Goal: Task Accomplishment & Management: Use online tool/utility

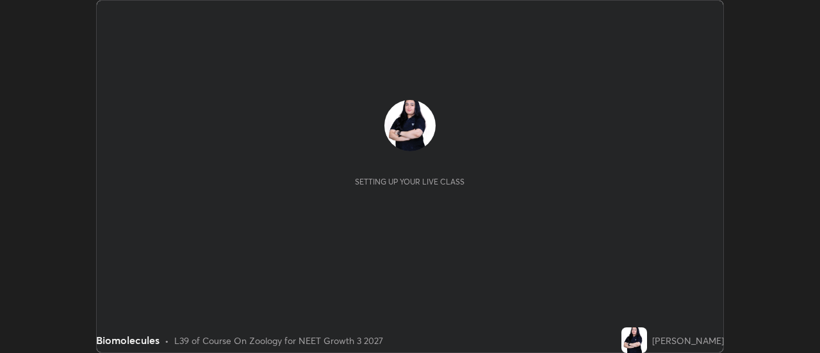
scroll to position [353, 819]
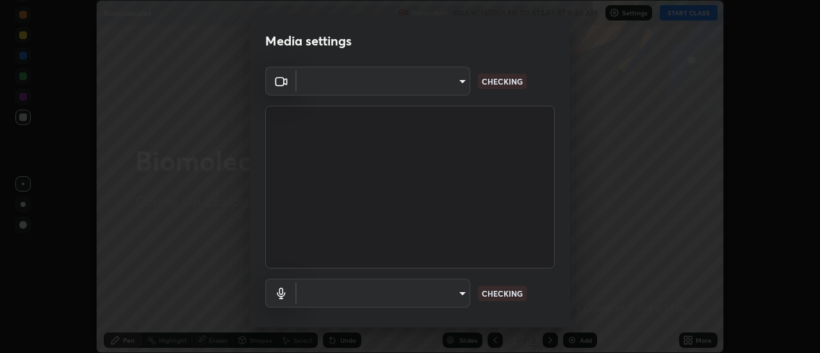
type input "3fb0db9b948ee014c865c74d3d253d8b81db7a3fe99a51a232c6435469281ce5"
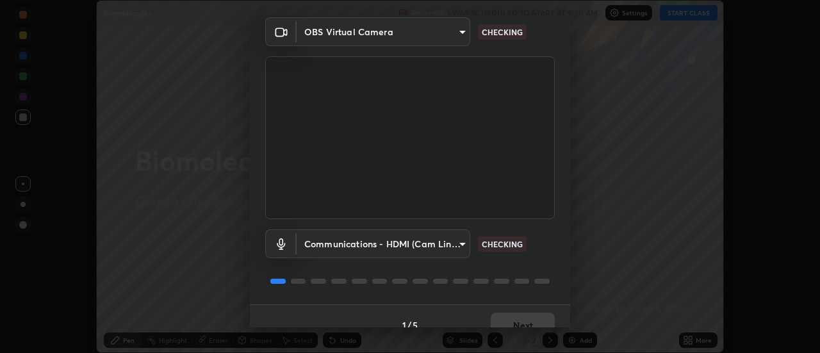
scroll to position [67, 0]
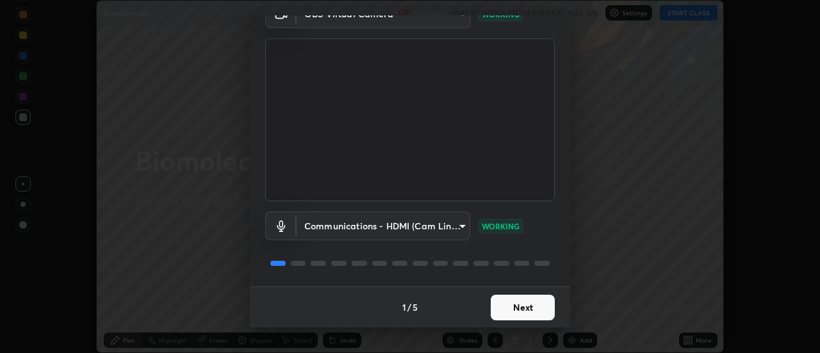
click at [461, 225] on body "Erase all Biomolecules Recording WAS SCHEDULED TO START AT 9:30 AM Settings STA…" at bounding box center [410, 176] width 820 height 353
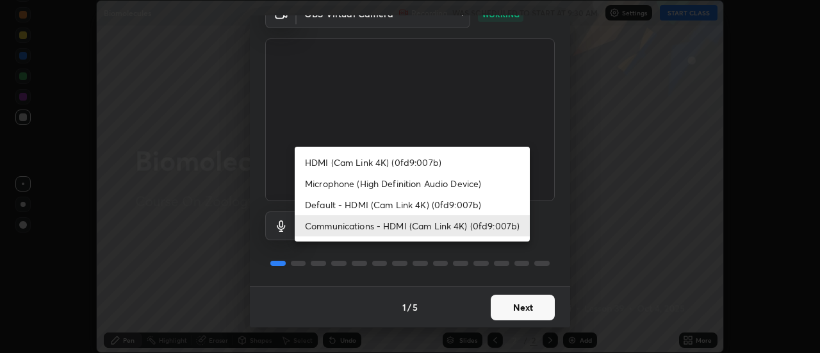
click at [423, 181] on li "Microphone (High Definition Audio Device)" at bounding box center [412, 183] width 235 height 21
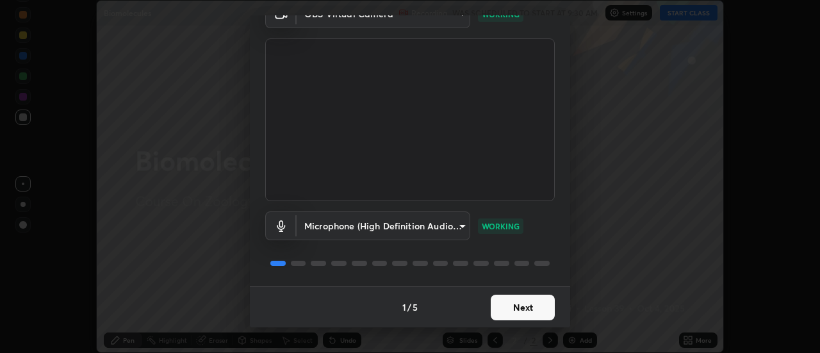
type input "f3604cd5161b48aab7881b97f2e7e6a29828c21ac58aee31058a017e89eaad76"
click at [496, 303] on button "Next" at bounding box center [523, 308] width 64 height 26
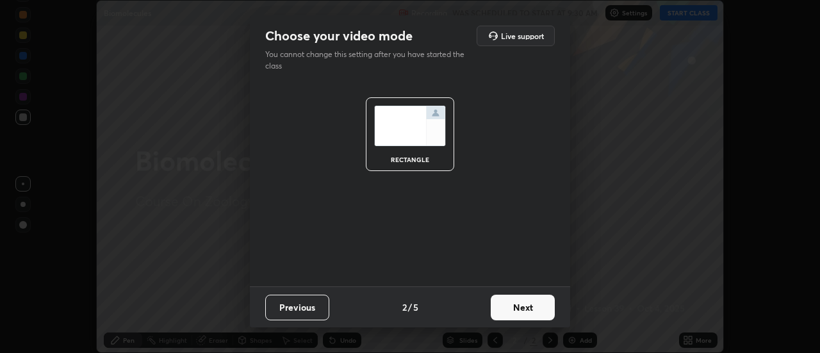
click at [502, 307] on button "Next" at bounding box center [523, 308] width 64 height 26
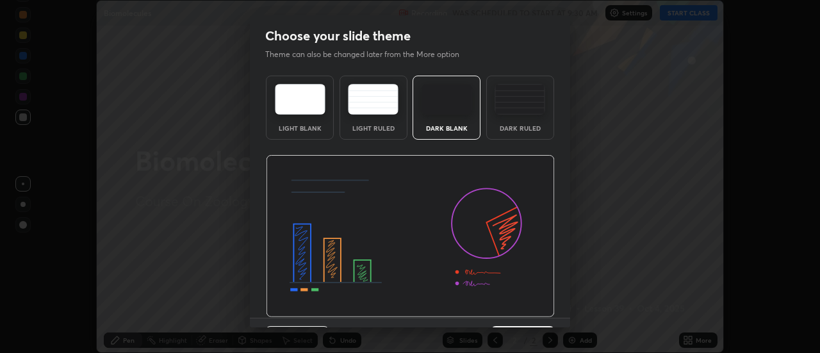
scroll to position [31, 0]
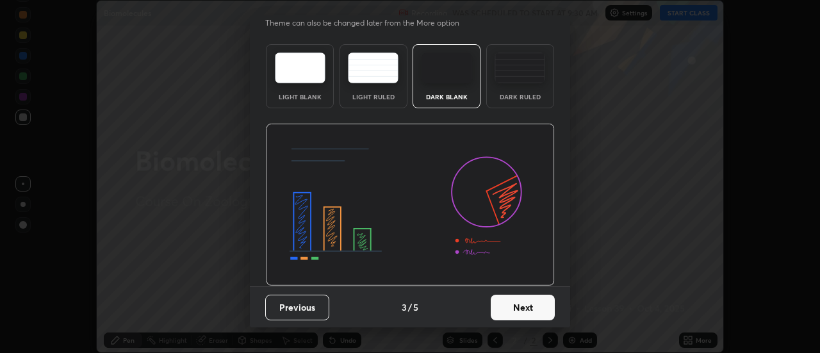
click at [499, 311] on button "Next" at bounding box center [523, 308] width 64 height 26
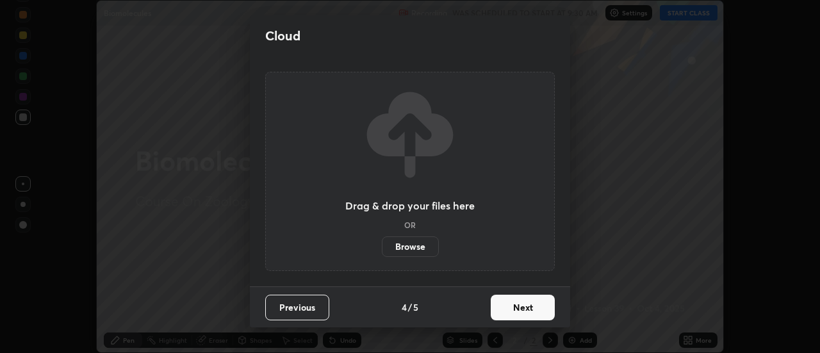
click at [506, 307] on button "Next" at bounding box center [523, 308] width 64 height 26
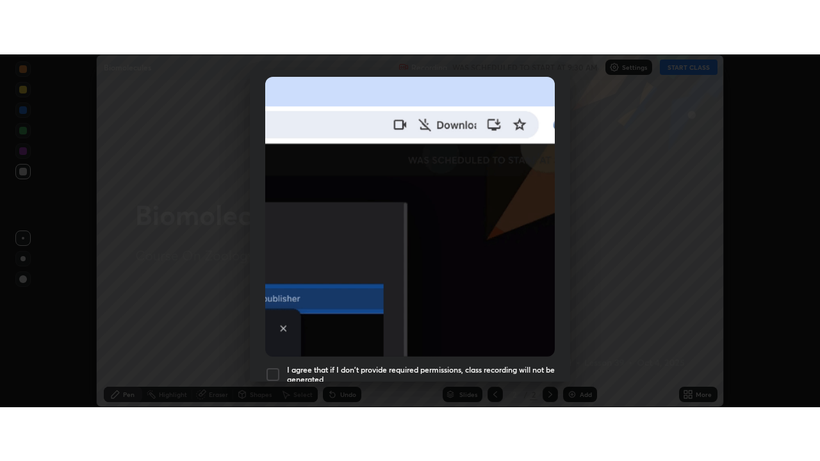
scroll to position [329, 0]
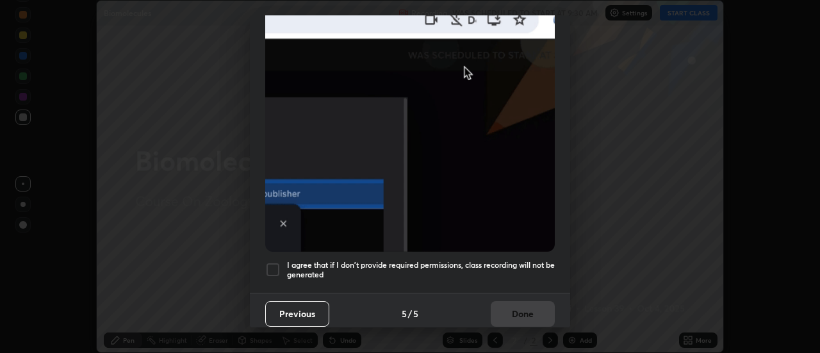
click at [269, 262] on div at bounding box center [272, 269] width 15 height 15
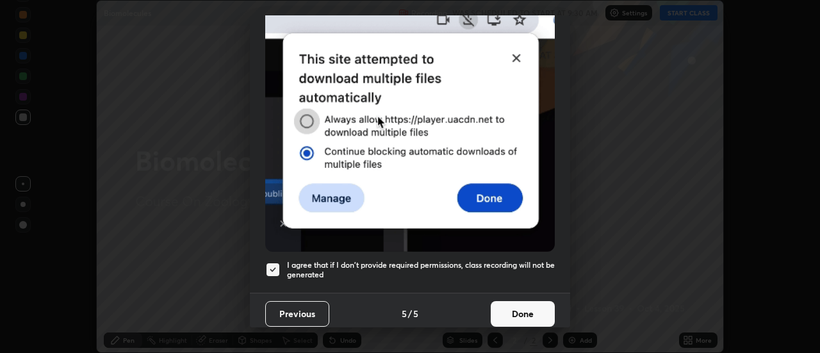
click at [503, 302] on button "Done" at bounding box center [523, 314] width 64 height 26
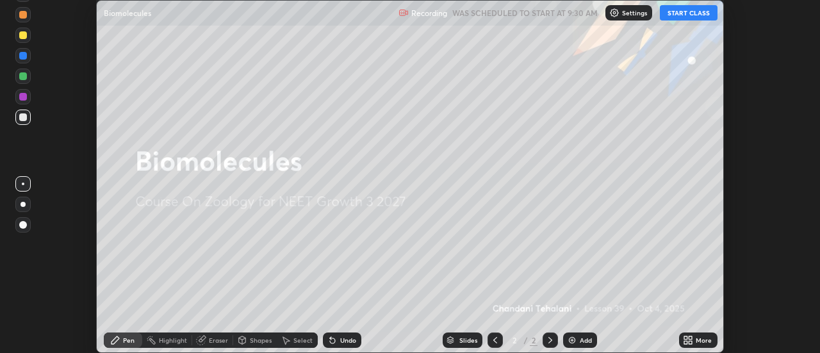
click at [694, 11] on button "START CLASS" at bounding box center [689, 12] width 58 height 15
click at [691, 338] on icon at bounding box center [690, 337] width 3 height 3
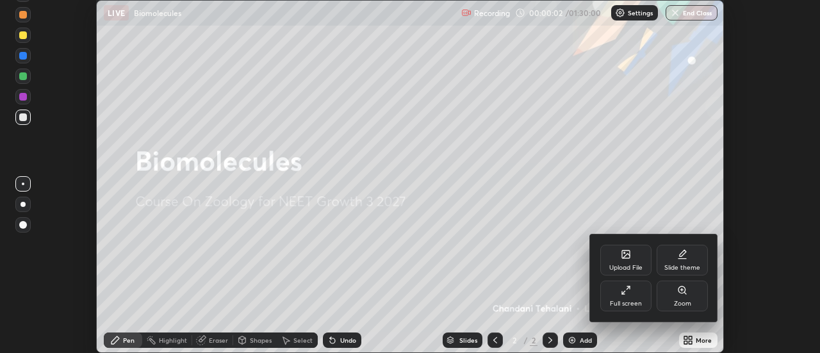
click at [686, 262] on div "Slide theme" at bounding box center [682, 260] width 51 height 31
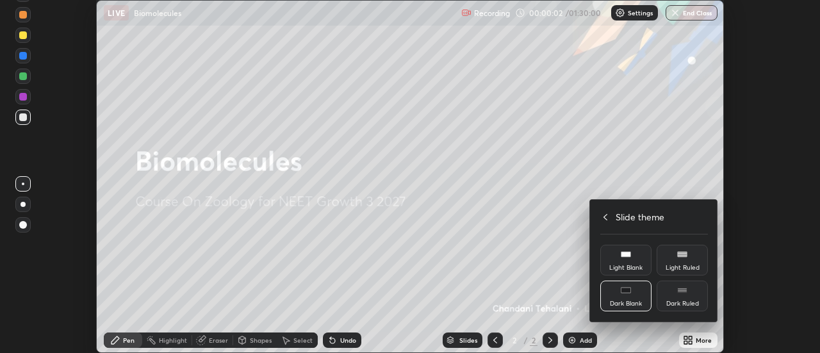
click at [685, 296] on div "Dark Ruled" at bounding box center [682, 296] width 51 height 31
click at [605, 217] on icon at bounding box center [605, 217] width 10 height 10
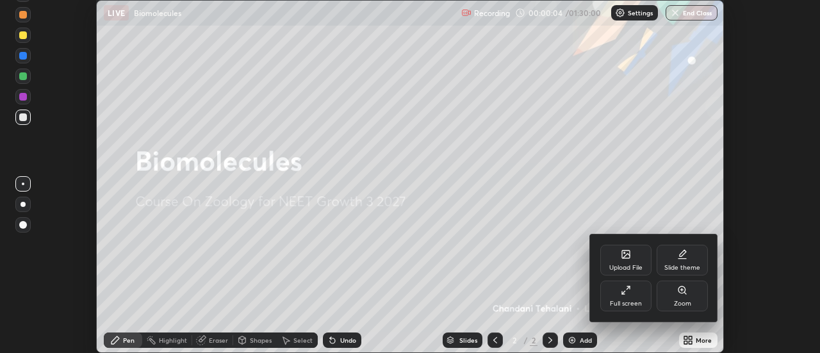
click at [633, 293] on div "Full screen" at bounding box center [625, 296] width 51 height 31
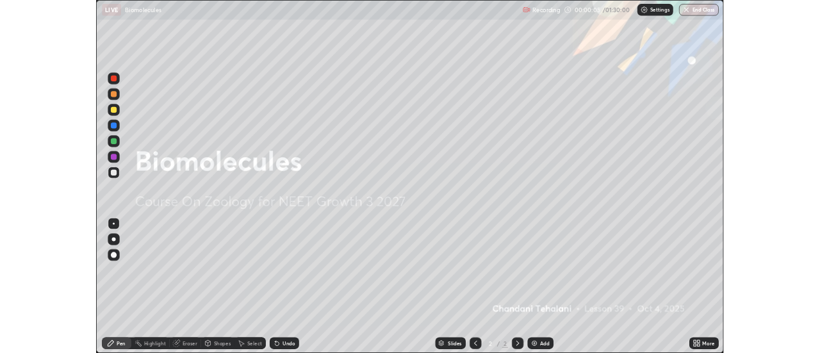
scroll to position [461, 820]
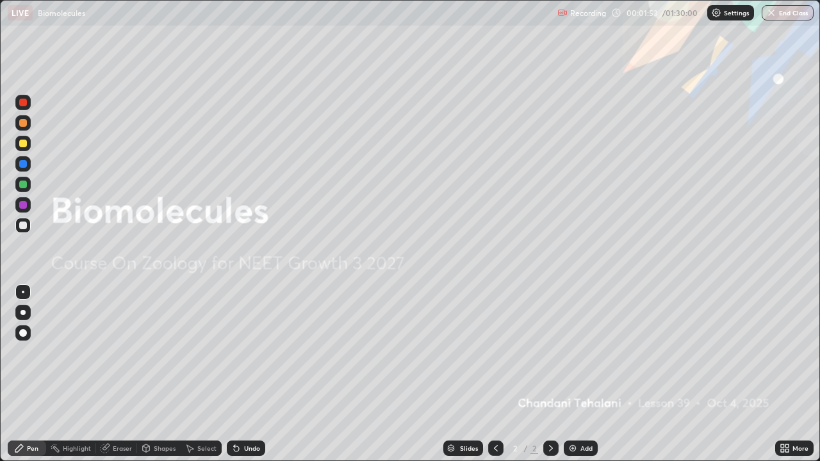
click at [573, 352] on img at bounding box center [573, 448] width 10 height 10
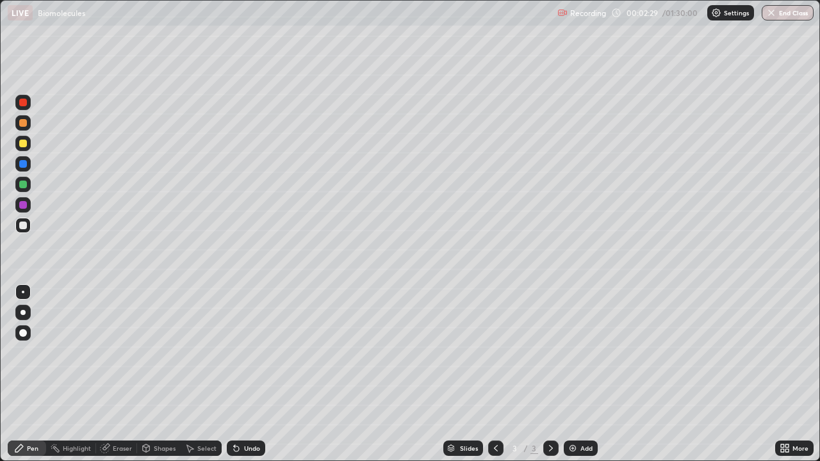
click at [26, 224] on div at bounding box center [23, 226] width 8 height 8
click at [22, 186] on div at bounding box center [23, 185] width 8 height 8
click at [26, 307] on div at bounding box center [22, 312] width 15 height 15
click at [26, 222] on div at bounding box center [23, 226] width 8 height 8
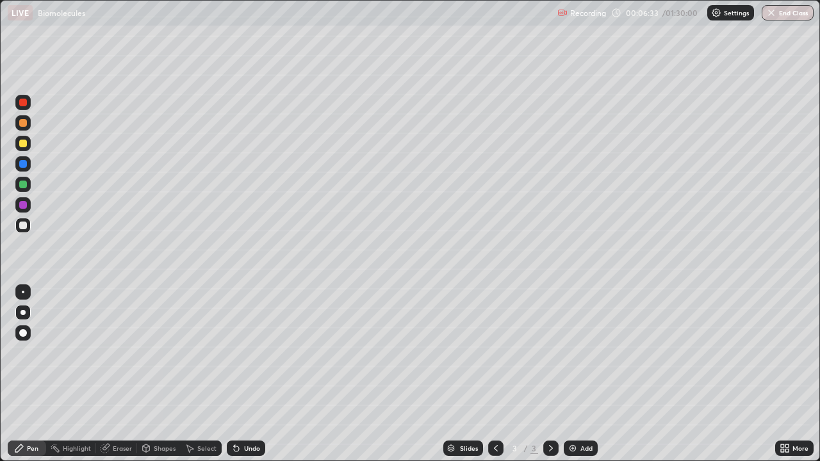
click at [256, 352] on div "Undo" at bounding box center [246, 448] width 38 height 15
click at [251, 352] on div "Undo" at bounding box center [252, 448] width 16 height 6
click at [252, 352] on div "Undo" at bounding box center [246, 448] width 38 height 15
click at [249, 352] on div "Undo" at bounding box center [252, 448] width 16 height 6
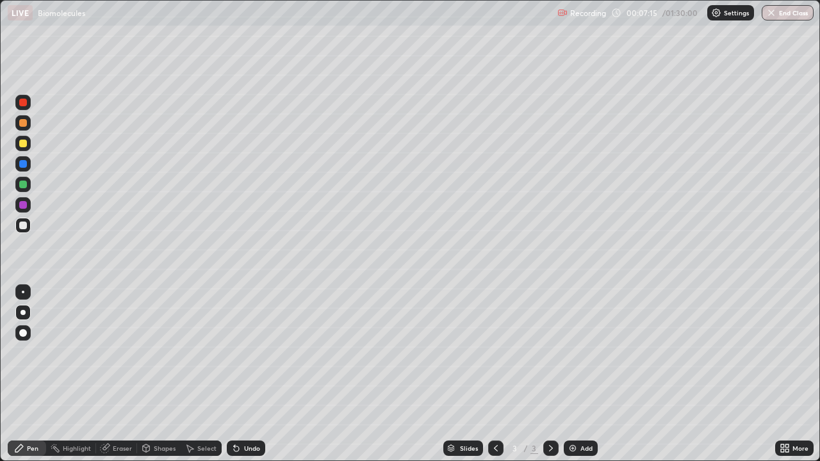
click at [252, 352] on div "Undo" at bounding box center [252, 448] width 16 height 6
click at [571, 352] on img at bounding box center [573, 448] width 10 height 10
click at [20, 225] on div at bounding box center [23, 226] width 8 height 8
click at [21, 225] on div at bounding box center [23, 226] width 8 height 8
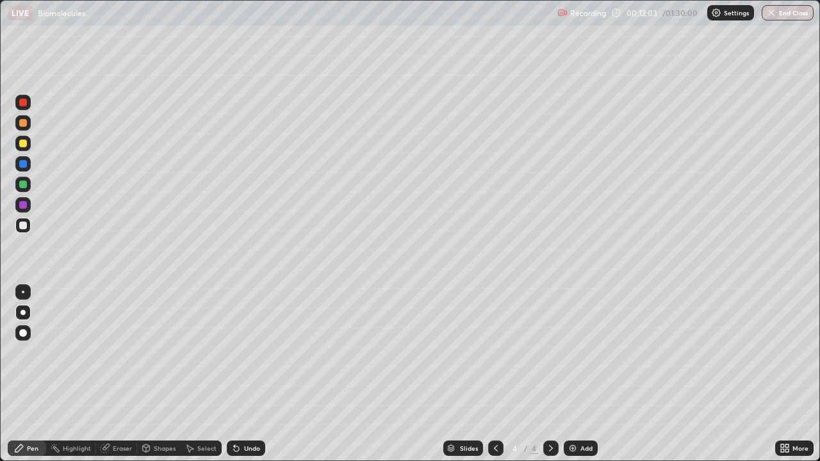
click at [20, 140] on div at bounding box center [23, 144] width 8 height 8
click at [573, 352] on img at bounding box center [573, 448] width 10 height 10
click at [253, 352] on div "Undo" at bounding box center [252, 448] width 16 height 6
click at [247, 352] on div "Undo" at bounding box center [252, 448] width 16 height 6
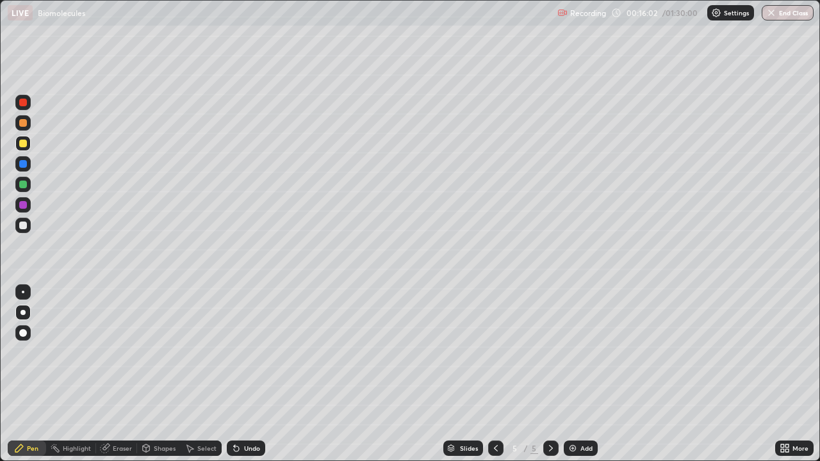
click at [245, 352] on div "Undo" at bounding box center [252, 448] width 16 height 6
click at [25, 228] on div at bounding box center [23, 226] width 8 height 8
click at [20, 143] on div at bounding box center [23, 144] width 8 height 8
click at [25, 146] on div at bounding box center [23, 144] width 8 height 8
click at [571, 352] on img at bounding box center [573, 448] width 10 height 10
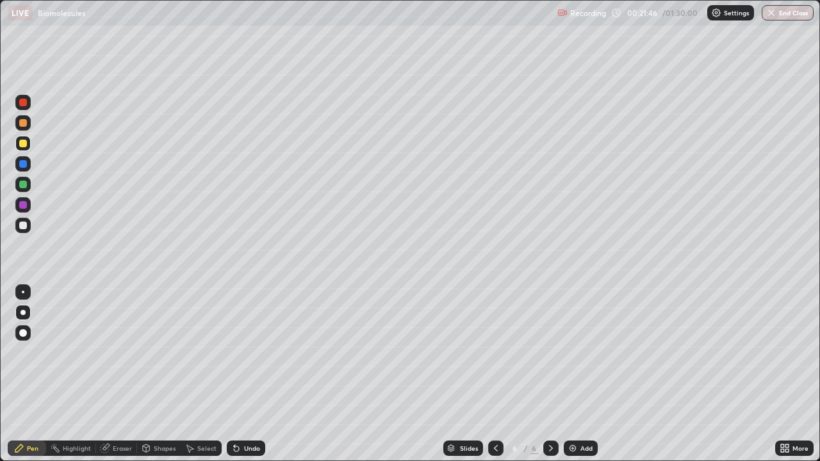
click at [23, 224] on div at bounding box center [23, 226] width 8 height 8
click at [19, 227] on div at bounding box center [23, 226] width 8 height 8
click at [24, 184] on div at bounding box center [23, 185] width 8 height 8
click at [25, 229] on div at bounding box center [23, 226] width 8 height 8
click at [23, 225] on div at bounding box center [23, 226] width 8 height 8
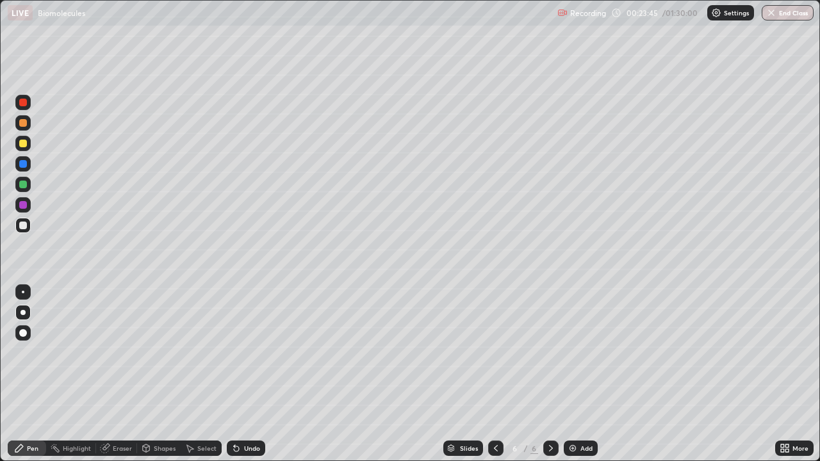
click at [8, 352] on div "Erase all" at bounding box center [23, 231] width 31 height 410
click at [24, 142] on div at bounding box center [23, 144] width 8 height 8
click at [26, 141] on div at bounding box center [23, 144] width 8 height 8
click at [22, 222] on div at bounding box center [23, 226] width 8 height 8
click at [21, 142] on div at bounding box center [23, 144] width 8 height 8
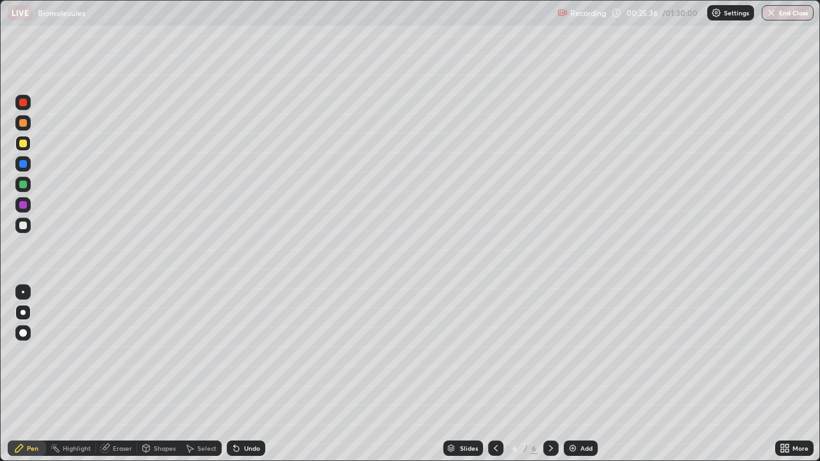
click at [21, 142] on div at bounding box center [23, 144] width 8 height 8
click at [22, 101] on div at bounding box center [23, 103] width 8 height 8
click at [20, 225] on div at bounding box center [23, 226] width 8 height 8
click at [23, 226] on div at bounding box center [23, 226] width 8 height 8
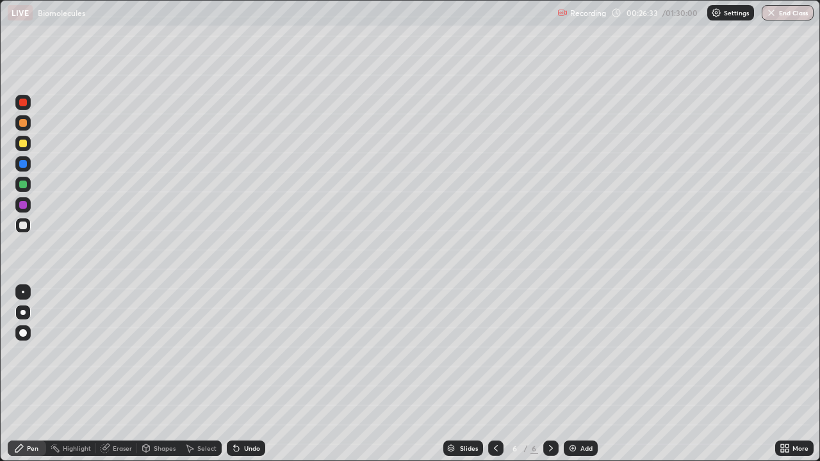
click at [245, 352] on div "Undo" at bounding box center [246, 448] width 38 height 15
click at [26, 163] on div at bounding box center [23, 164] width 8 height 8
click at [26, 186] on div at bounding box center [23, 185] width 8 height 8
click at [24, 147] on div at bounding box center [22, 143] width 15 height 15
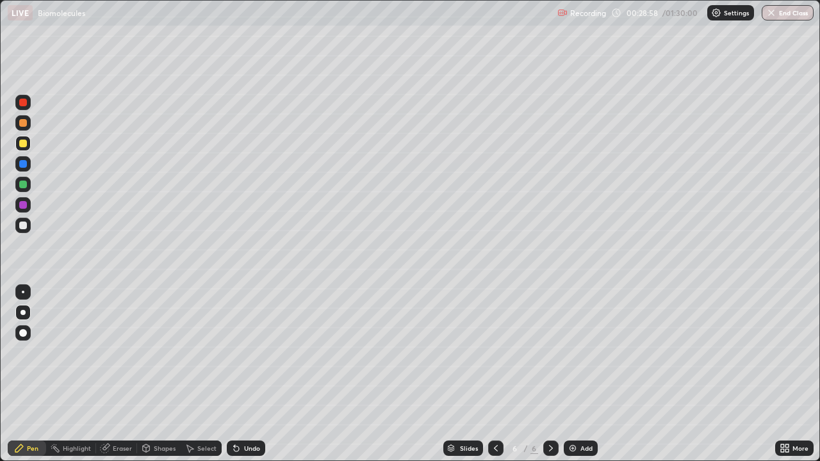
click at [570, 352] on img at bounding box center [573, 448] width 10 height 10
click at [24, 222] on div at bounding box center [23, 226] width 8 height 8
click at [26, 226] on div at bounding box center [23, 226] width 8 height 8
click at [118, 352] on div "Eraser" at bounding box center [122, 448] width 19 height 6
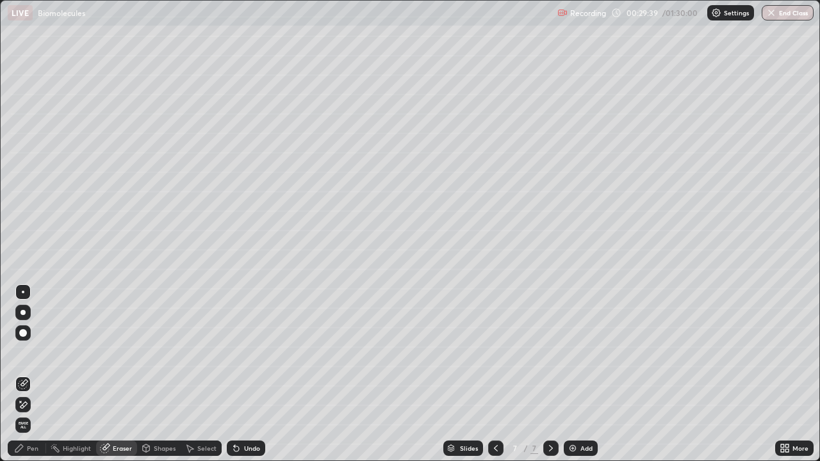
click at [35, 352] on div "Pen" at bounding box center [33, 448] width 12 height 6
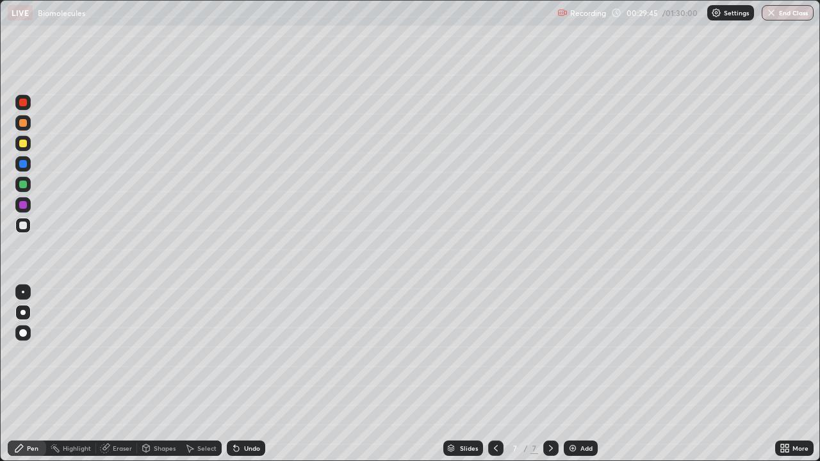
click at [24, 182] on div at bounding box center [23, 185] width 8 height 8
click at [26, 184] on div at bounding box center [23, 185] width 8 height 8
click at [27, 224] on div at bounding box center [22, 225] width 15 height 15
click at [491, 352] on div at bounding box center [495, 448] width 15 height 15
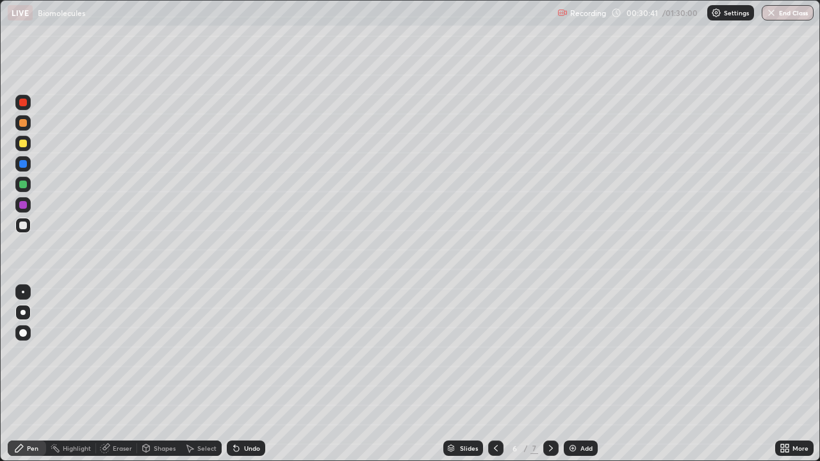
click at [551, 352] on icon at bounding box center [551, 448] width 10 height 10
click at [494, 352] on icon at bounding box center [496, 448] width 10 height 10
click at [550, 352] on icon at bounding box center [551, 448] width 10 height 10
click at [25, 227] on div at bounding box center [23, 226] width 8 height 8
click at [22, 227] on div at bounding box center [23, 226] width 8 height 8
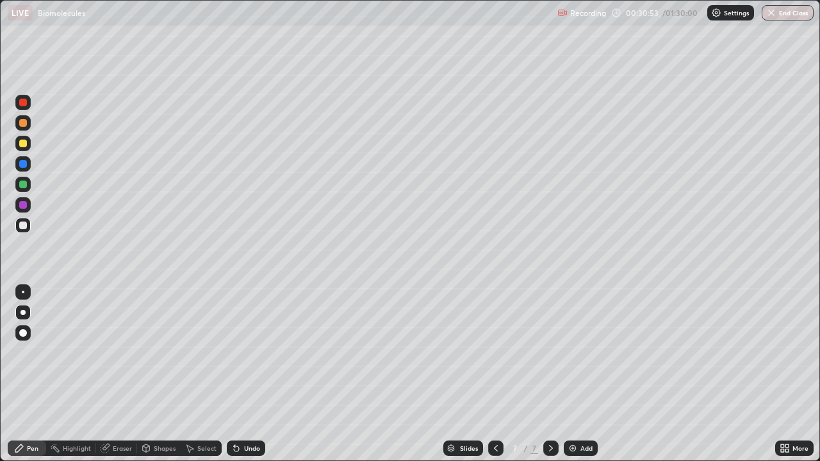
click at [24, 227] on div at bounding box center [23, 226] width 8 height 8
click at [28, 186] on div at bounding box center [22, 184] width 15 height 15
click at [22, 227] on div at bounding box center [23, 226] width 8 height 8
click at [25, 227] on div at bounding box center [23, 226] width 8 height 8
click at [251, 352] on div "Undo" at bounding box center [252, 448] width 16 height 6
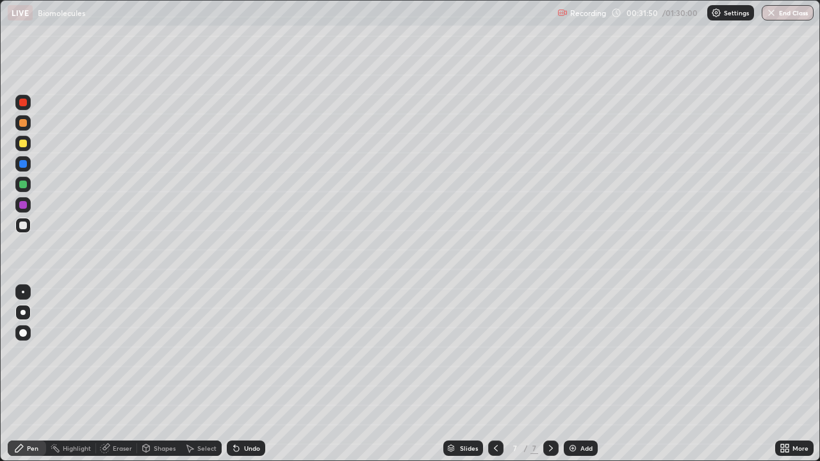
click at [253, 352] on div "Undo" at bounding box center [252, 448] width 16 height 6
click at [251, 352] on div "Undo" at bounding box center [252, 448] width 16 height 6
click at [249, 352] on div "Undo" at bounding box center [246, 448] width 38 height 15
click at [247, 352] on div "Undo" at bounding box center [252, 448] width 16 height 6
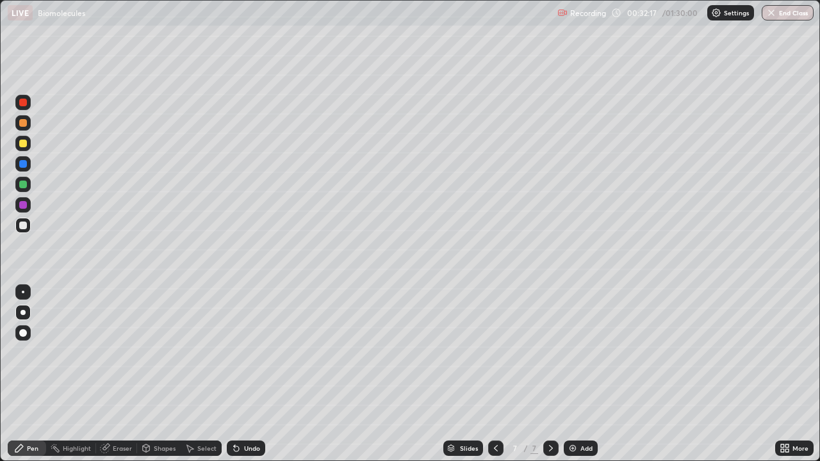
click at [244, 352] on div "Undo" at bounding box center [246, 448] width 38 height 15
click at [246, 352] on div "Undo" at bounding box center [246, 448] width 38 height 15
click at [246, 352] on div "Undo" at bounding box center [252, 448] width 16 height 6
click at [435, 25] on div "LIVE Biomolecules" at bounding box center [280, 13] width 544 height 26
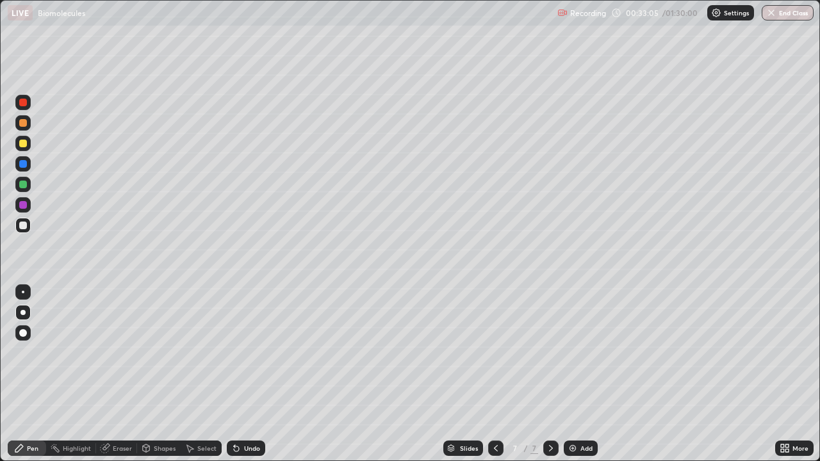
click at [113, 352] on div "Eraser" at bounding box center [122, 448] width 19 height 6
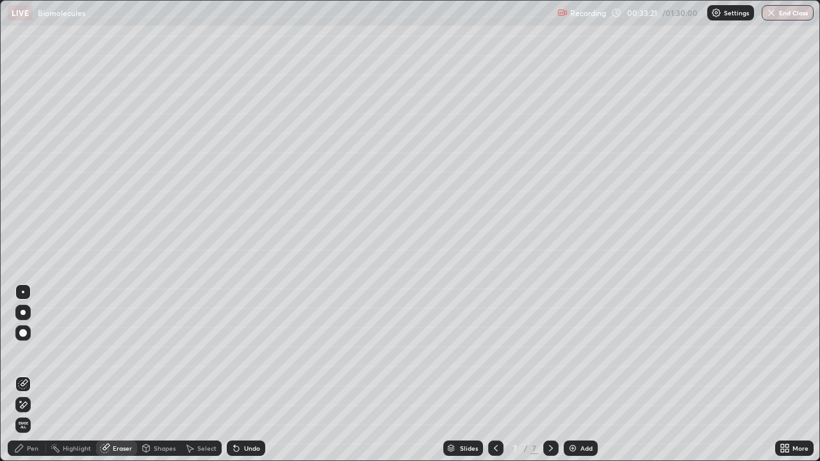
click at [35, 352] on div "Pen" at bounding box center [33, 448] width 12 height 6
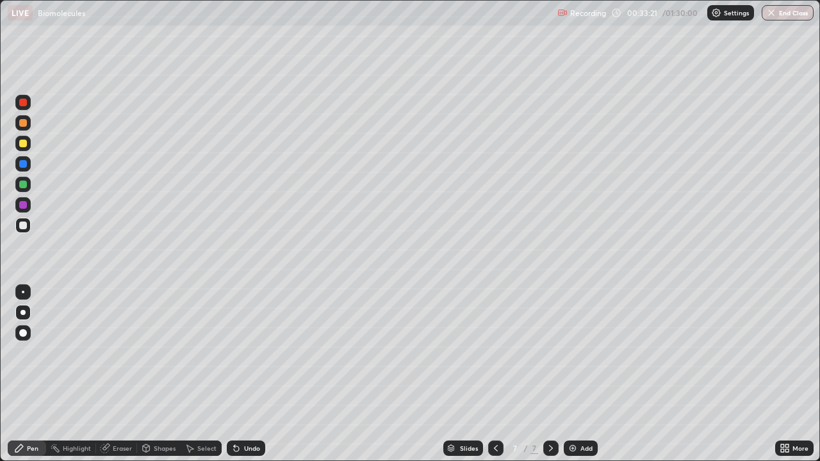
click at [35, 352] on div "Pen" at bounding box center [33, 448] width 12 height 6
click at [28, 184] on div at bounding box center [22, 184] width 15 height 15
click at [26, 222] on div at bounding box center [22, 225] width 15 height 15
click at [122, 352] on div "Eraser" at bounding box center [122, 448] width 19 height 6
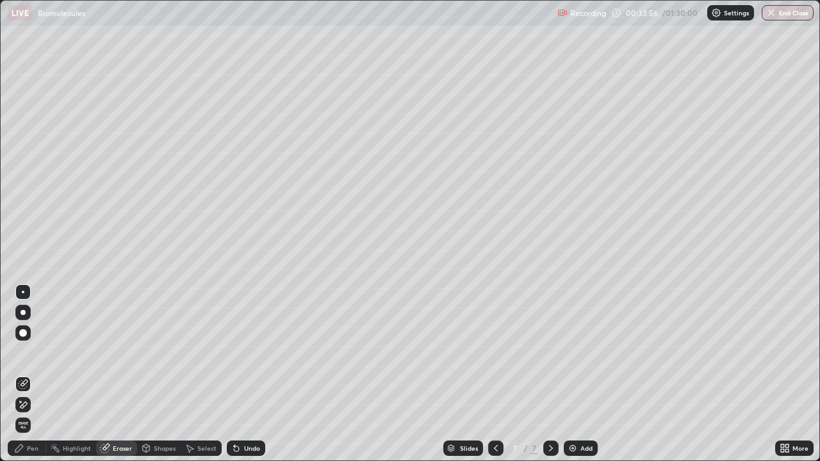
click at [31, 352] on div "Pen" at bounding box center [27, 448] width 38 height 15
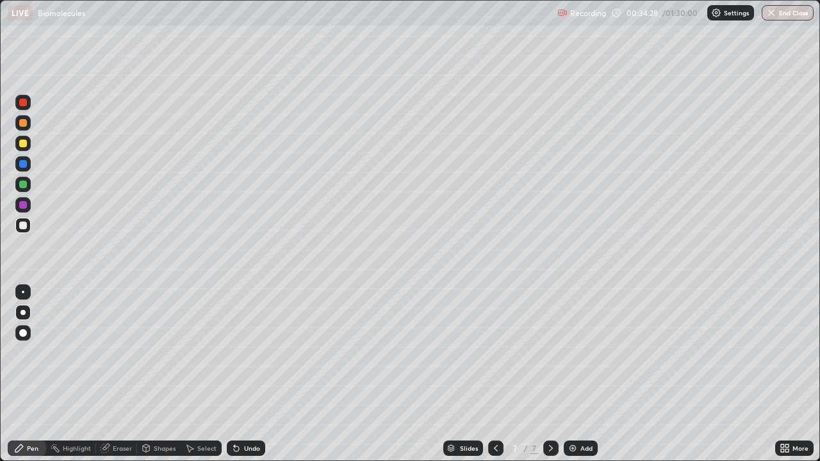
click at [24, 102] on div at bounding box center [23, 103] width 8 height 8
click at [21, 124] on div at bounding box center [23, 123] width 8 height 8
click at [23, 224] on div at bounding box center [23, 226] width 8 height 8
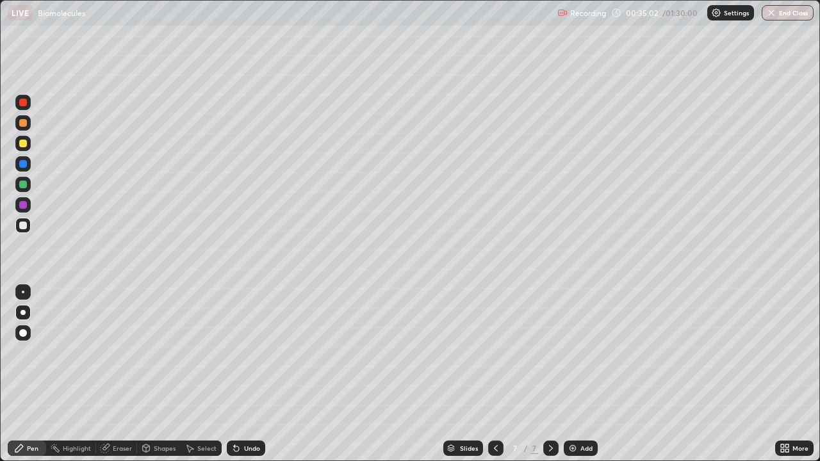
click at [23, 224] on div at bounding box center [23, 226] width 8 height 8
click at [110, 352] on div "Eraser" at bounding box center [116, 448] width 41 height 15
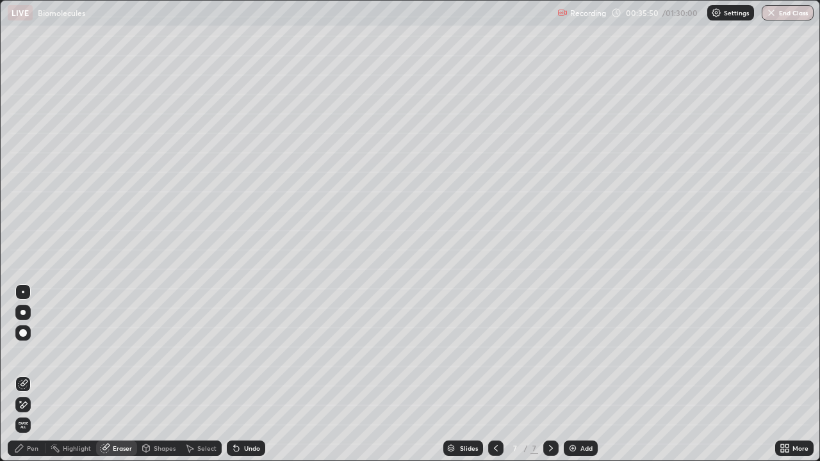
click at [110, 352] on div "Eraser" at bounding box center [116, 448] width 41 height 15
click at [31, 352] on div "Pen" at bounding box center [33, 448] width 12 height 6
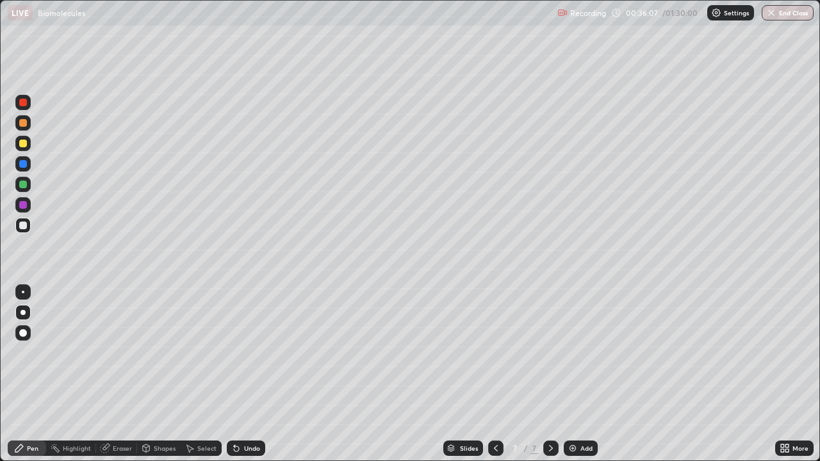
click at [101, 24] on div "LIVE Biomolecules" at bounding box center [280, 13] width 544 height 26
click at [118, 352] on div "Eraser" at bounding box center [122, 448] width 19 height 6
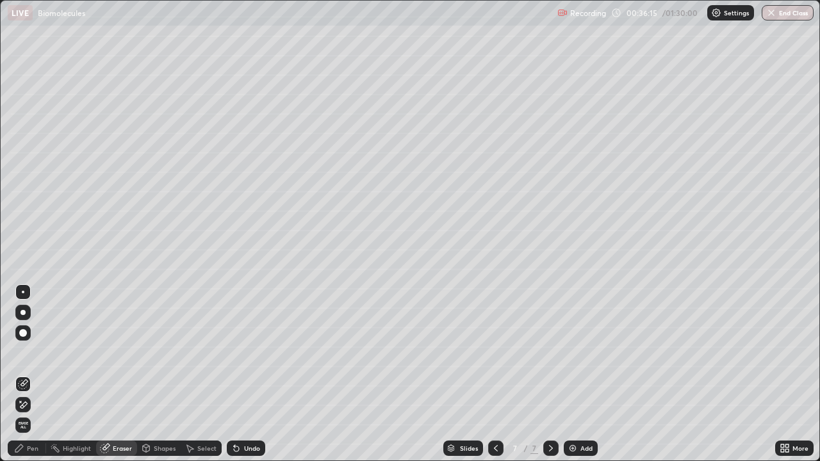
click at [31, 352] on div "Pen" at bounding box center [33, 448] width 12 height 6
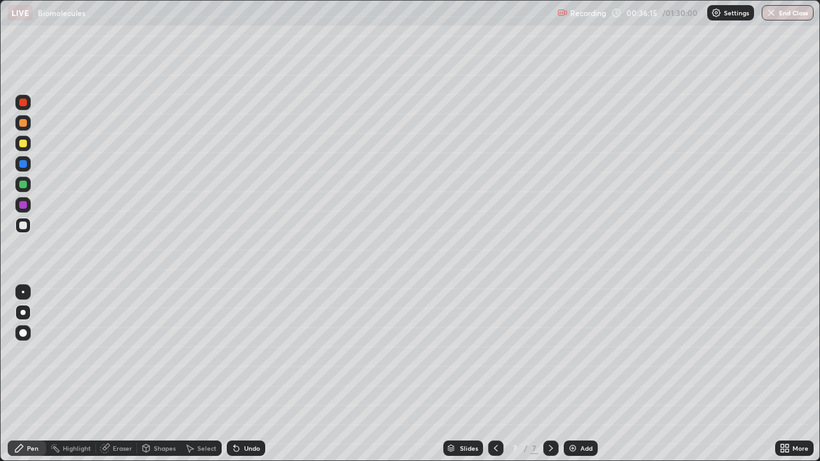
click at [34, 352] on div "Pen" at bounding box center [33, 448] width 12 height 6
click at [113, 352] on div "Eraser" at bounding box center [122, 448] width 19 height 6
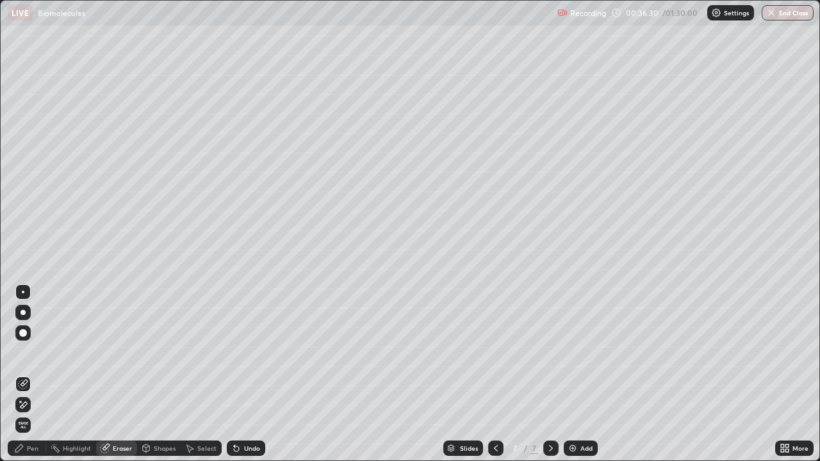
click at [33, 352] on div "Pen" at bounding box center [33, 448] width 12 height 6
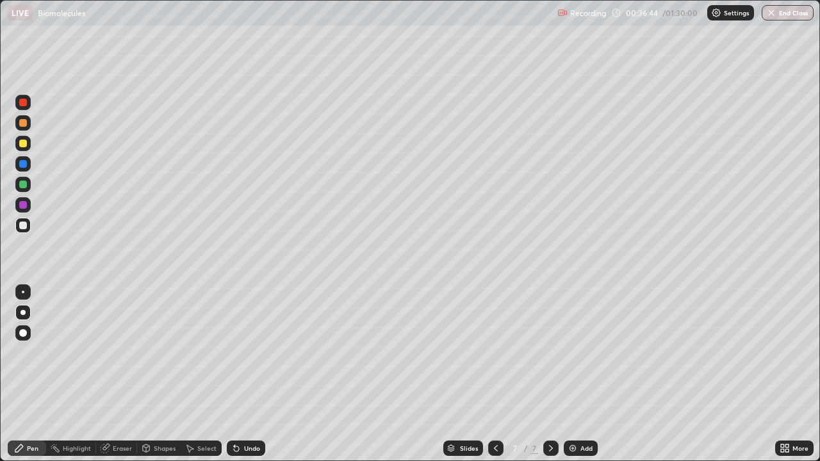
click at [113, 352] on div "Eraser" at bounding box center [122, 448] width 19 height 6
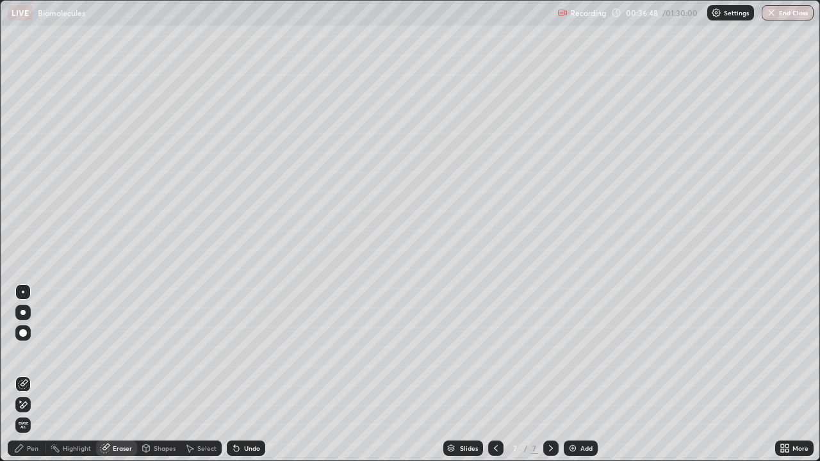
click at [41, 352] on div "Pen" at bounding box center [27, 448] width 38 height 15
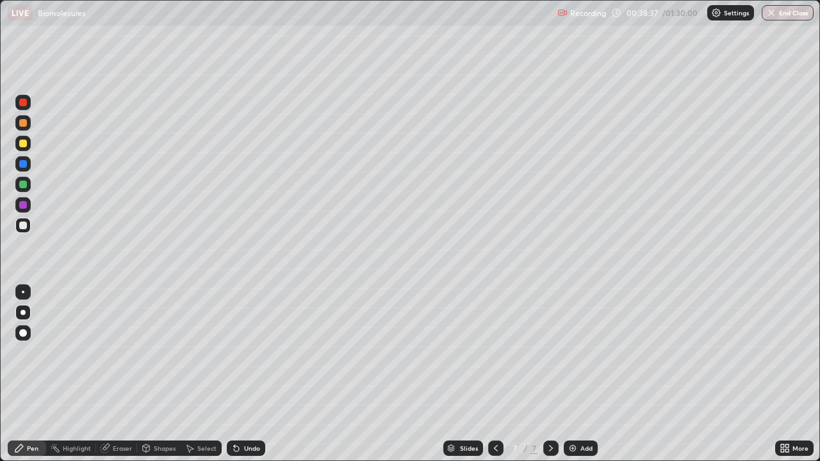
click at [24, 226] on div at bounding box center [23, 226] width 8 height 8
click at [23, 225] on div at bounding box center [23, 226] width 8 height 8
click at [38, 352] on div "Erase all" at bounding box center [23, 231] width 31 height 410
click at [22, 144] on div at bounding box center [23, 144] width 8 height 8
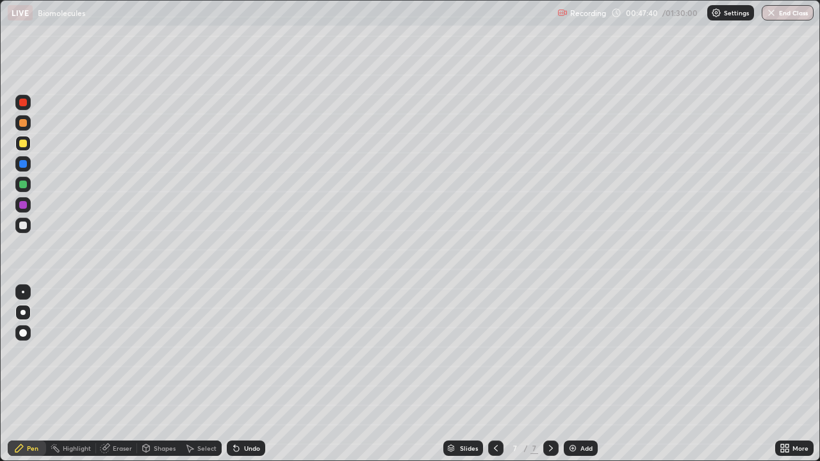
click at [491, 352] on icon at bounding box center [496, 448] width 10 height 10
click at [21, 222] on div at bounding box center [23, 226] width 8 height 8
click at [21, 123] on div at bounding box center [23, 123] width 8 height 8
click at [568, 352] on img at bounding box center [573, 448] width 10 height 10
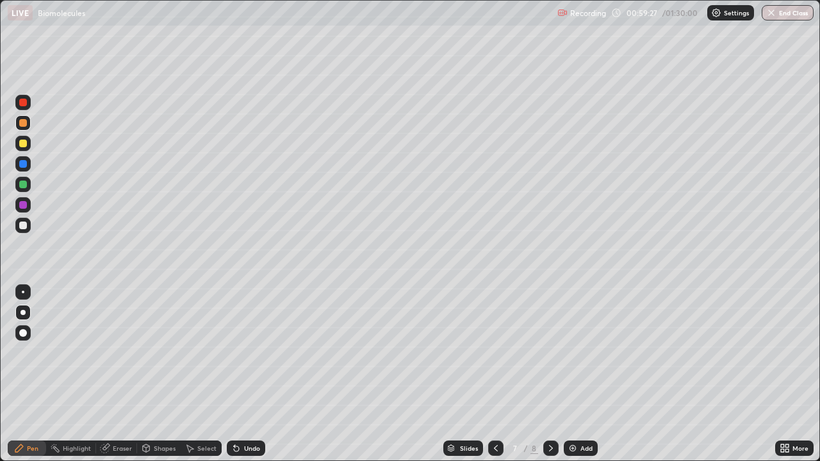
click at [245, 352] on div "Undo" at bounding box center [252, 448] width 16 height 6
click at [244, 352] on div "Undo" at bounding box center [246, 448] width 38 height 15
click at [495, 352] on icon at bounding box center [496, 448] width 10 height 10
click at [28, 223] on div at bounding box center [22, 225] width 15 height 15
click at [26, 218] on div at bounding box center [22, 225] width 15 height 15
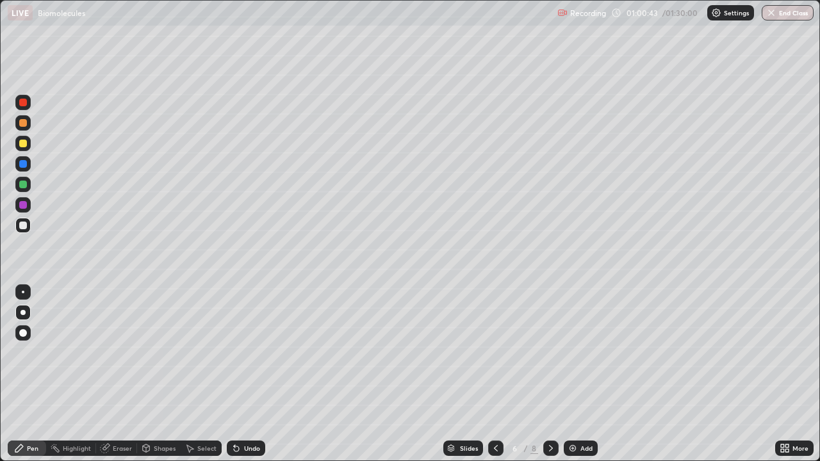
click at [22, 140] on div at bounding box center [23, 144] width 8 height 8
click at [23, 183] on div at bounding box center [23, 185] width 8 height 8
click at [31, 204] on div at bounding box center [23, 205] width 20 height 20
click at [27, 122] on div at bounding box center [22, 122] width 15 height 15
click at [28, 222] on div at bounding box center [22, 225] width 15 height 15
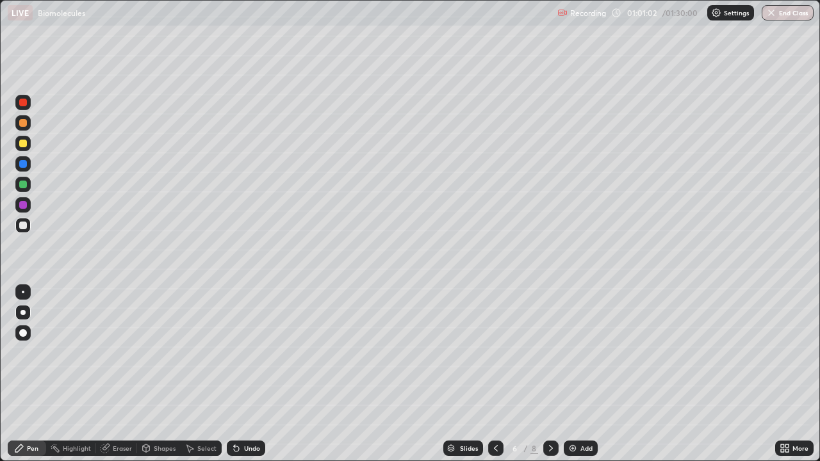
click at [29, 223] on div at bounding box center [22, 225] width 15 height 15
click at [569, 352] on div "Add" at bounding box center [581, 448] width 34 height 15
click at [24, 228] on div at bounding box center [23, 226] width 8 height 8
click at [22, 206] on div at bounding box center [23, 205] width 8 height 8
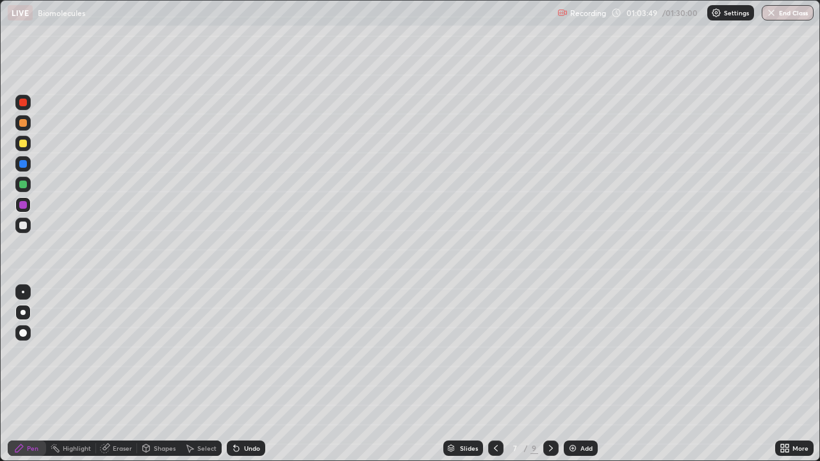
click at [20, 223] on div at bounding box center [23, 226] width 8 height 8
click at [22, 143] on div at bounding box center [23, 144] width 8 height 8
click at [19, 140] on div at bounding box center [22, 143] width 15 height 15
click at [23, 228] on div at bounding box center [23, 226] width 8 height 8
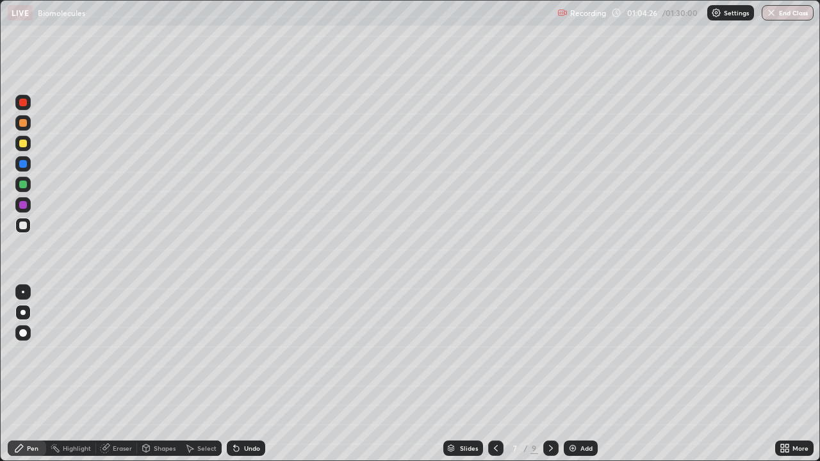
click at [25, 225] on div at bounding box center [23, 226] width 8 height 8
click at [24, 124] on div at bounding box center [23, 123] width 8 height 8
click at [22, 164] on div at bounding box center [23, 164] width 8 height 8
click at [26, 184] on div at bounding box center [23, 185] width 8 height 8
click at [27, 124] on div at bounding box center [22, 122] width 15 height 15
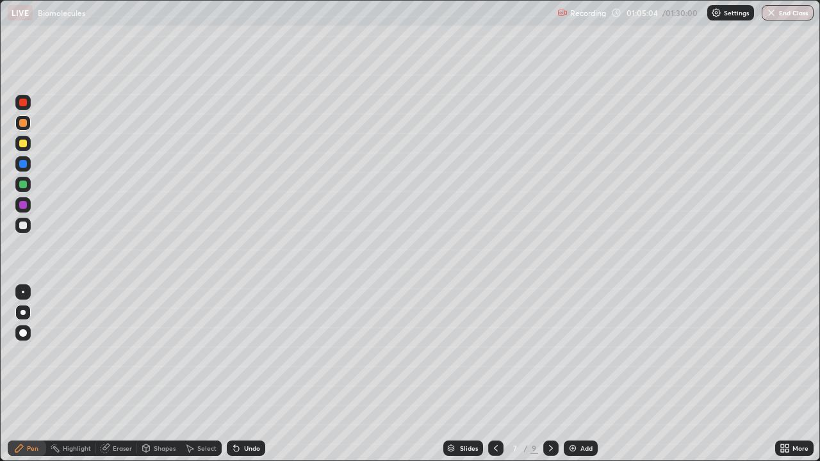
click at [22, 227] on div at bounding box center [23, 226] width 8 height 8
click at [26, 225] on div at bounding box center [23, 226] width 8 height 8
click at [19, 184] on div at bounding box center [23, 185] width 8 height 8
click at [24, 145] on div at bounding box center [23, 144] width 8 height 8
click at [24, 183] on div at bounding box center [23, 185] width 8 height 8
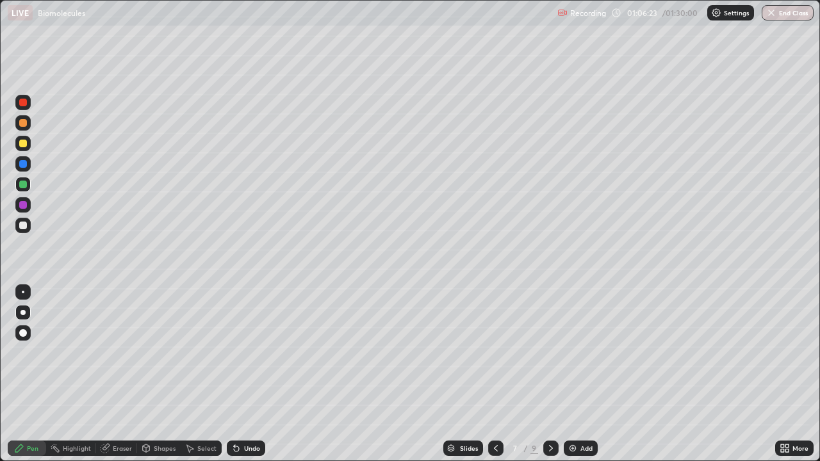
click at [24, 143] on div at bounding box center [23, 144] width 8 height 8
click at [20, 222] on div at bounding box center [23, 226] width 8 height 8
click at [25, 122] on div at bounding box center [23, 123] width 8 height 8
click at [22, 184] on div at bounding box center [23, 185] width 8 height 8
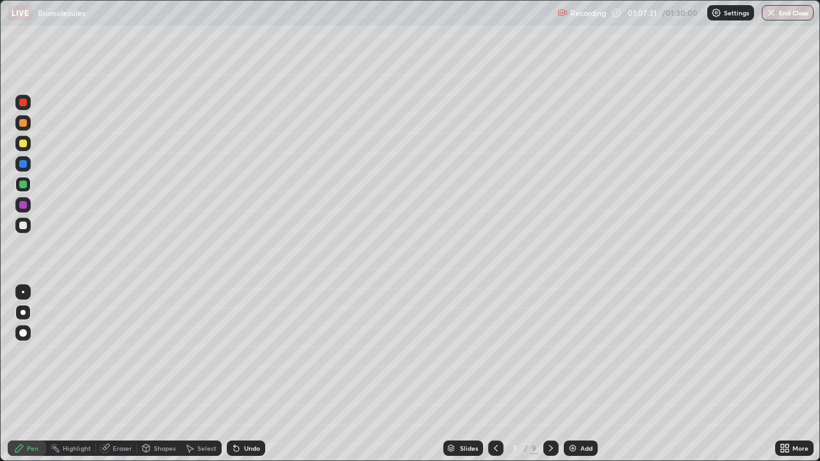
click at [23, 224] on div at bounding box center [23, 226] width 8 height 8
click at [25, 225] on div at bounding box center [23, 226] width 8 height 8
click at [568, 352] on img at bounding box center [573, 448] width 10 height 10
click at [28, 231] on div at bounding box center [22, 225] width 15 height 15
click at [21, 145] on div at bounding box center [23, 144] width 8 height 8
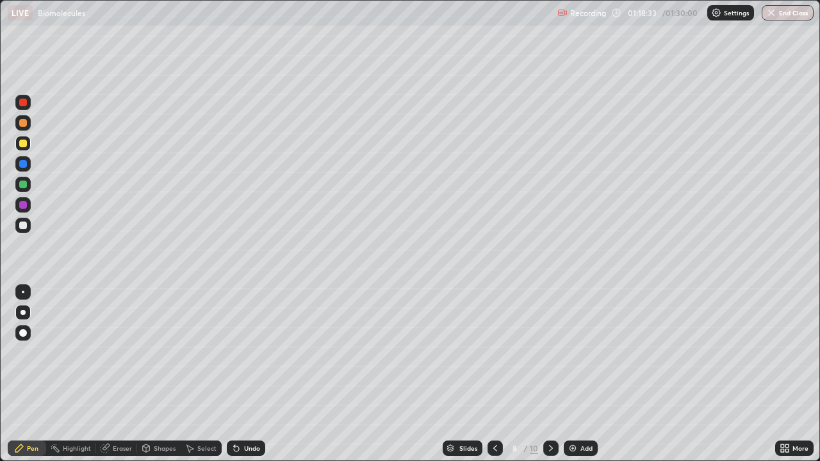
click at [568, 352] on img at bounding box center [573, 448] width 10 height 10
click at [26, 219] on div at bounding box center [22, 225] width 15 height 15
click at [21, 225] on div at bounding box center [23, 226] width 8 height 8
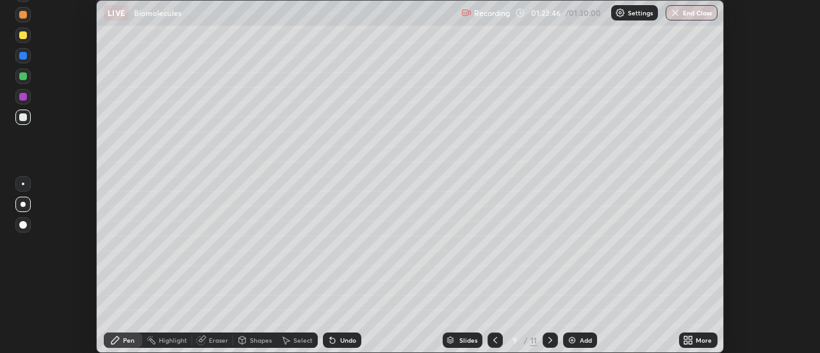
scroll to position [63701, 63234]
click at [702, 9] on button "End Class" at bounding box center [692, 12] width 52 height 15
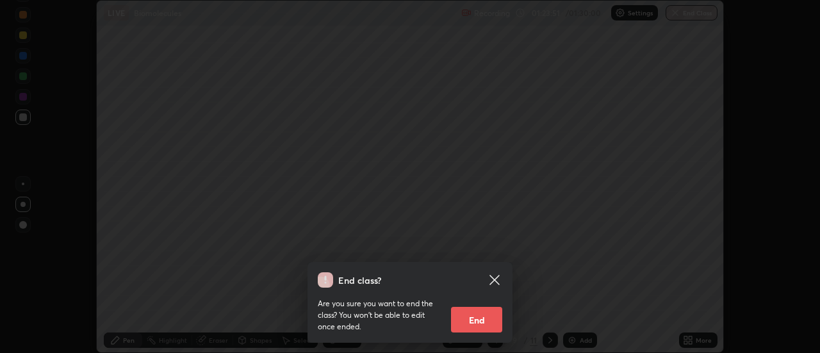
click at [480, 314] on button "End" at bounding box center [476, 320] width 51 height 26
